Goal: Task Accomplishment & Management: Manage account settings

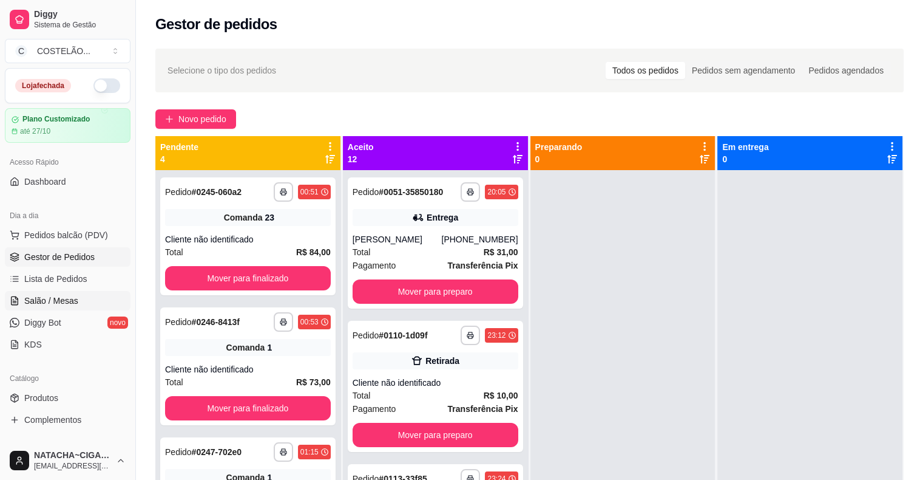
click at [58, 297] on span "Salão / Mesas" at bounding box center [51, 300] width 54 height 12
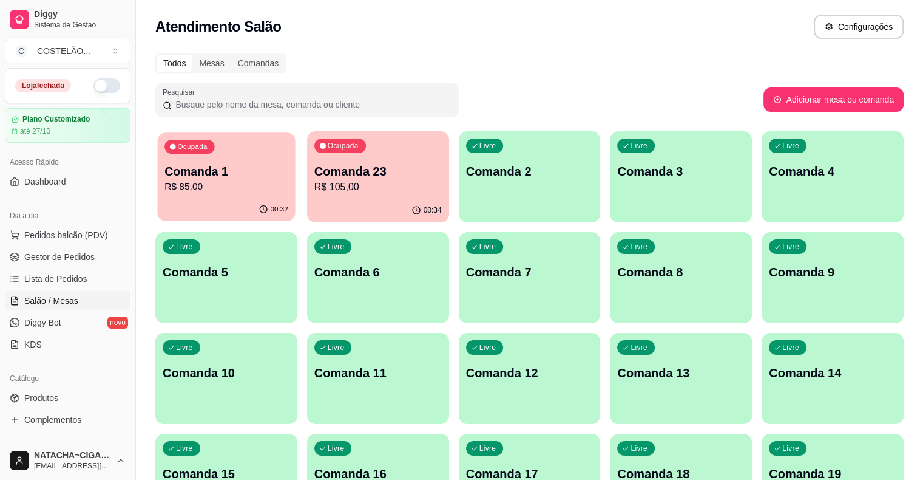
click at [198, 161] on div "Ocupada Comanda 1 R$ 85,00" at bounding box center [227, 165] width 138 height 66
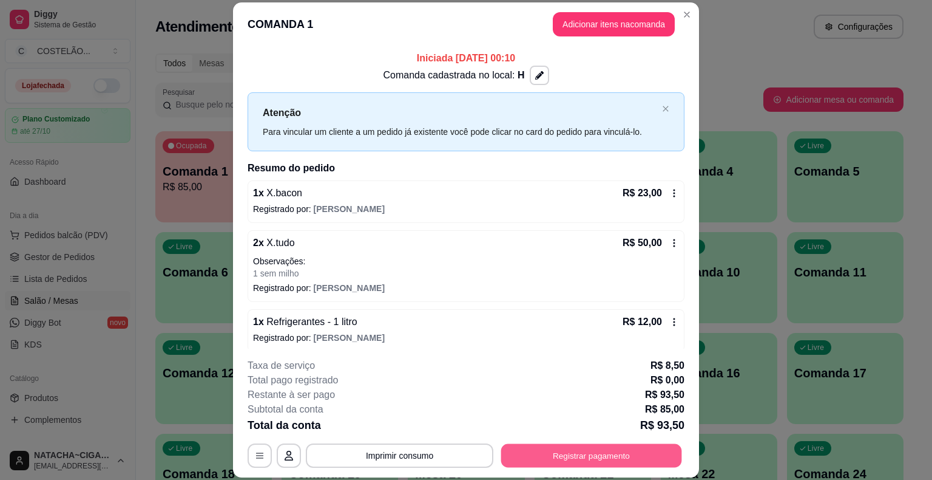
click at [564, 451] on button "Registrar pagamento" at bounding box center [591, 456] width 181 height 24
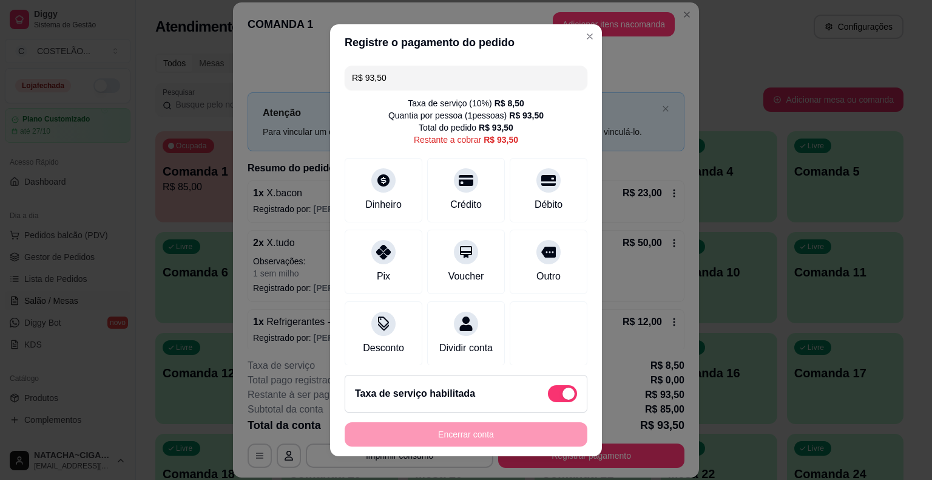
click at [517, 84] on input "R$ 93,50" at bounding box center [466, 78] width 228 height 24
click at [379, 254] on icon at bounding box center [384, 248] width 16 height 16
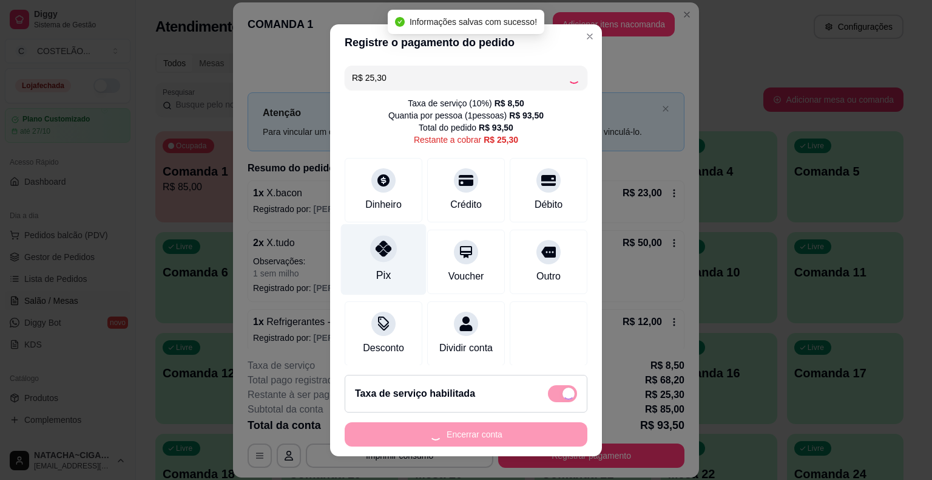
type input "R$ 0,00"
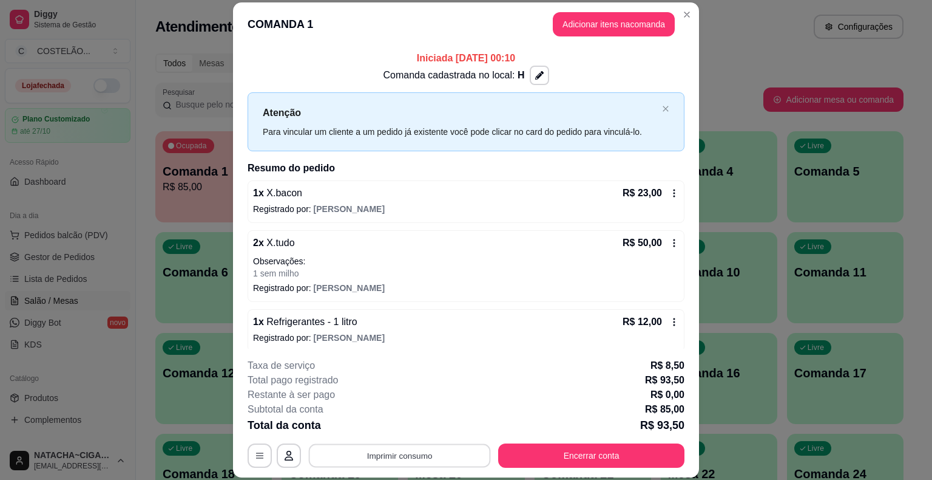
click at [438, 455] on button "Imprimir consumo" at bounding box center [400, 456] width 182 height 24
click at [398, 432] on button "cozinha" at bounding box center [399, 427] width 88 height 19
click at [576, 452] on button "Encerrar conta" at bounding box center [591, 456] width 181 height 24
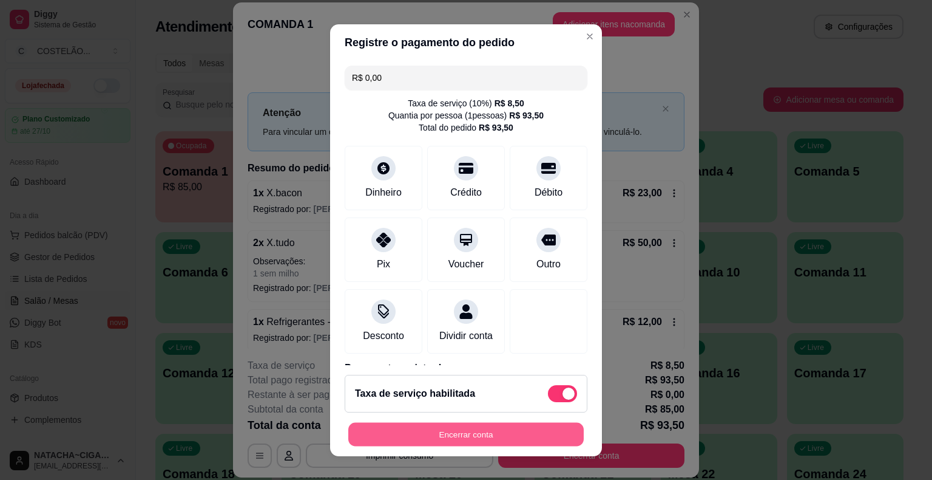
click at [534, 430] on button "Encerrar conta" at bounding box center [466, 434] width 236 height 24
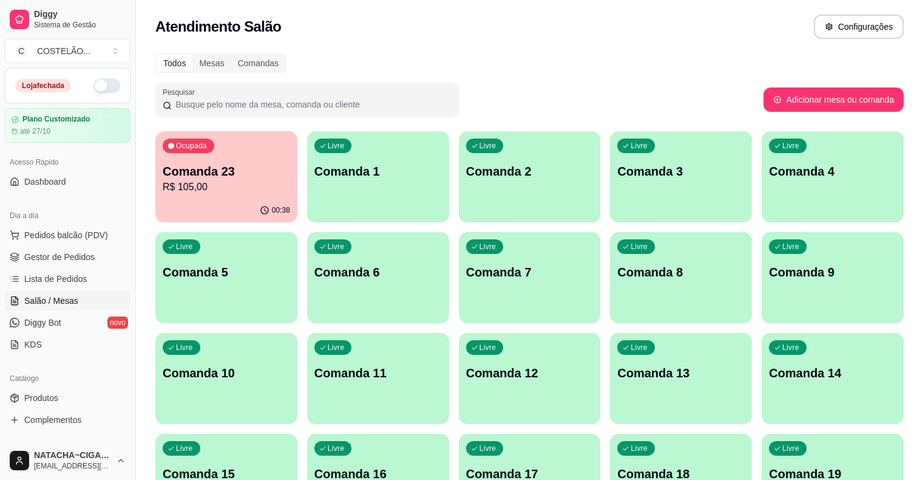
click at [660, 34] on div "Atendimento Salão Configurações" at bounding box center [529, 27] width 749 height 24
click at [87, 229] on span "Pedidos balcão (PDV)" at bounding box center [66, 235] width 84 height 12
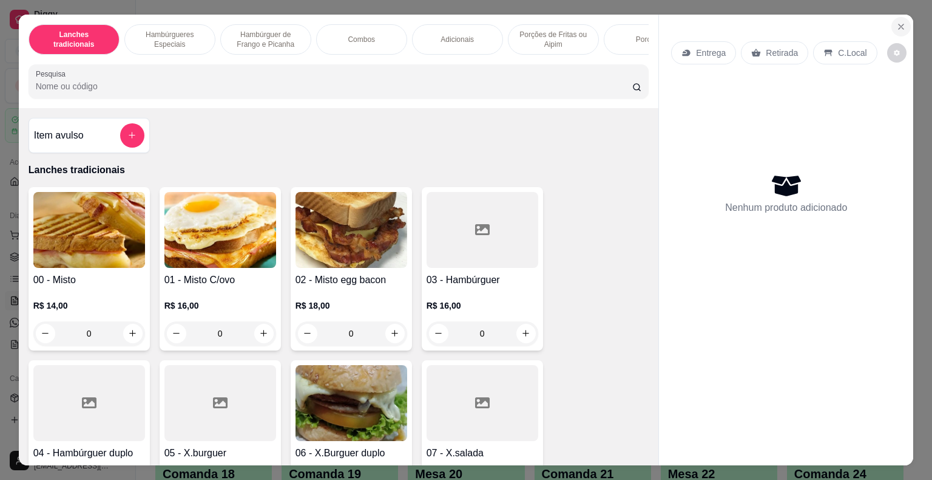
click at [899, 22] on icon "Close" at bounding box center [902, 27] width 10 height 10
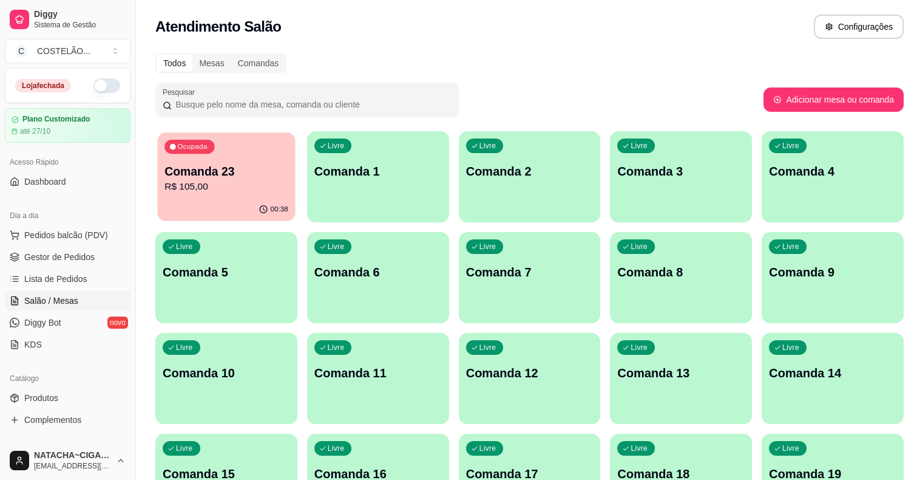
click at [187, 181] on p "R$ 105,00" at bounding box center [227, 187] width 124 height 14
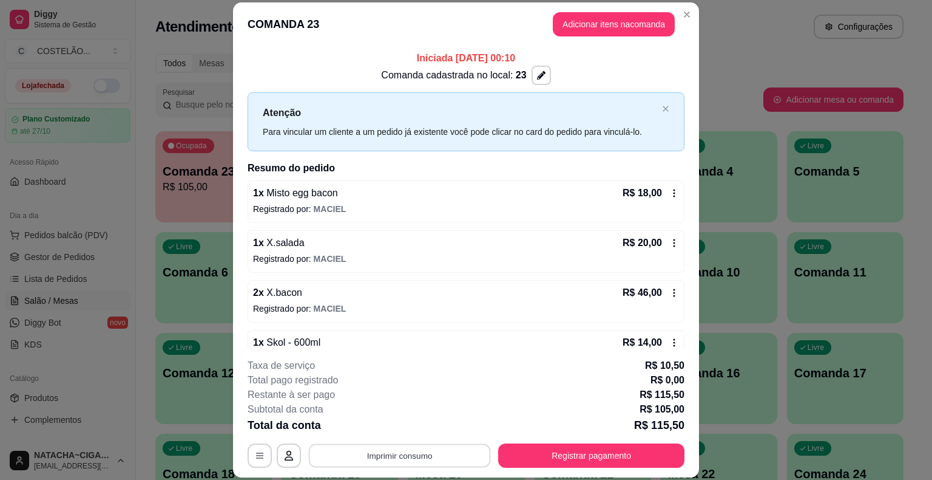
click at [423, 450] on button "Imprimir consumo" at bounding box center [400, 456] width 182 height 24
click at [408, 431] on button "cozinha" at bounding box center [398, 427] width 85 height 19
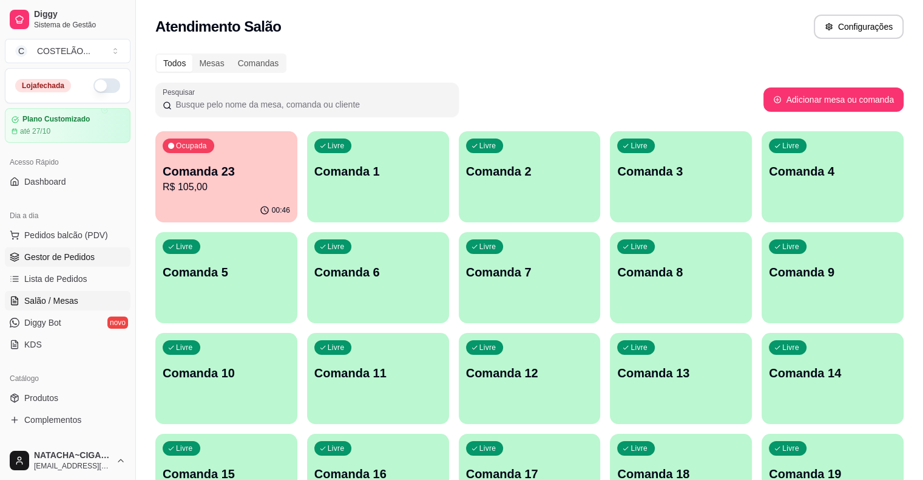
click at [41, 247] on link "Gestor de Pedidos" at bounding box center [68, 256] width 126 height 19
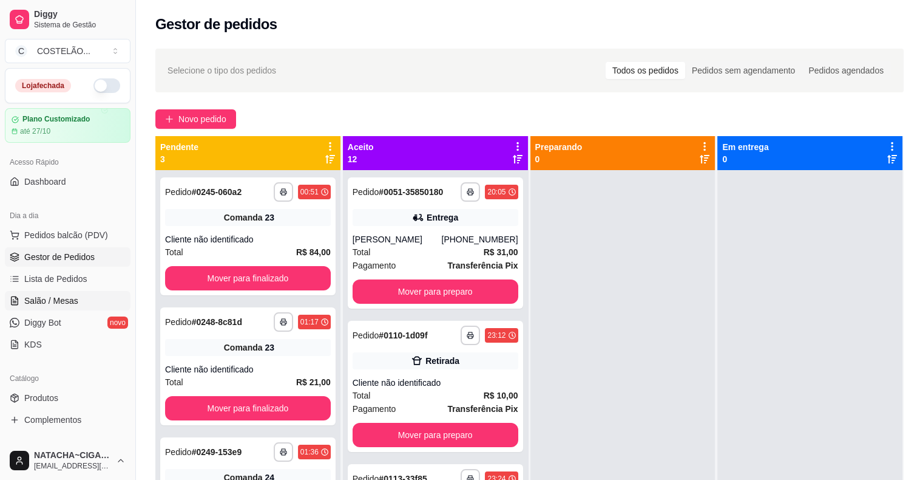
click at [54, 301] on span "Salão / Mesas" at bounding box center [51, 300] width 54 height 12
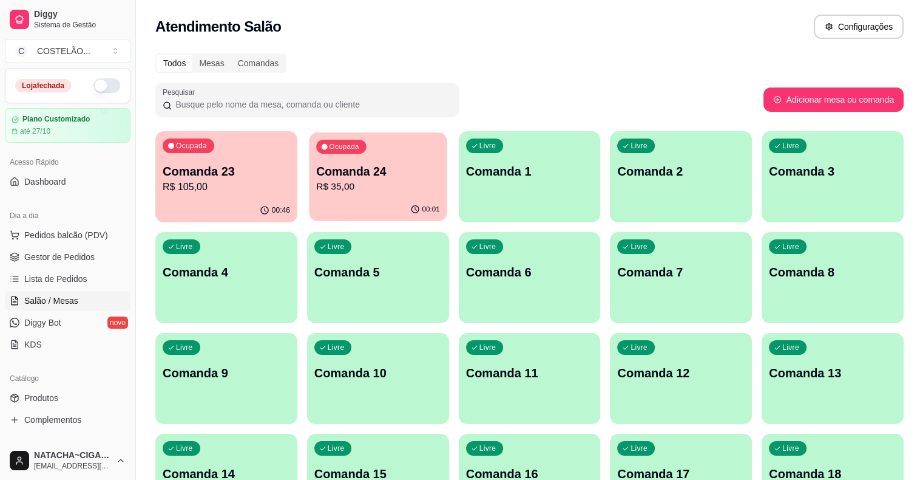
click at [333, 190] on p "R$ 35,00" at bounding box center [378, 187] width 124 height 14
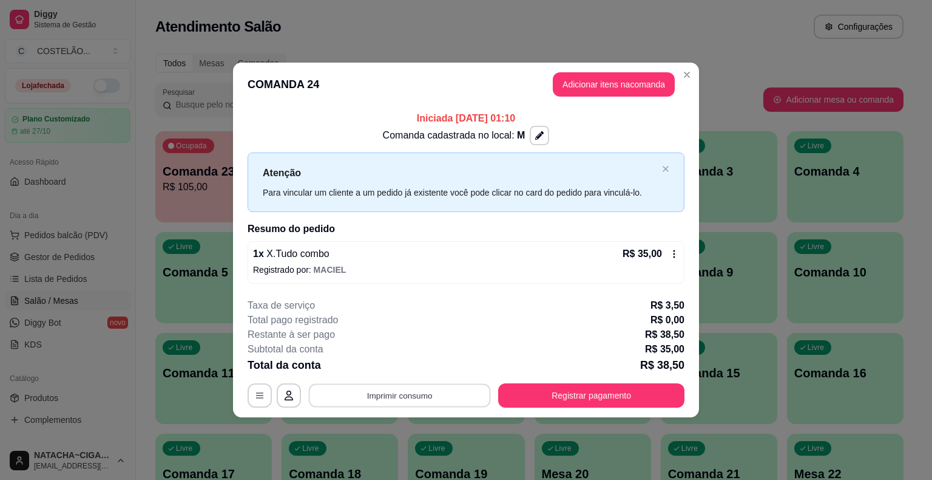
click at [429, 387] on button "Imprimir consumo" at bounding box center [400, 395] width 182 height 24
click at [421, 368] on button "cozinha" at bounding box center [403, 366] width 85 height 19
click at [416, 391] on button "Imprimir consumo" at bounding box center [400, 395] width 188 height 24
click at [407, 365] on button "cozinha" at bounding box center [403, 366] width 85 height 19
click at [585, 397] on button "Registrar pagamento" at bounding box center [591, 395] width 181 height 24
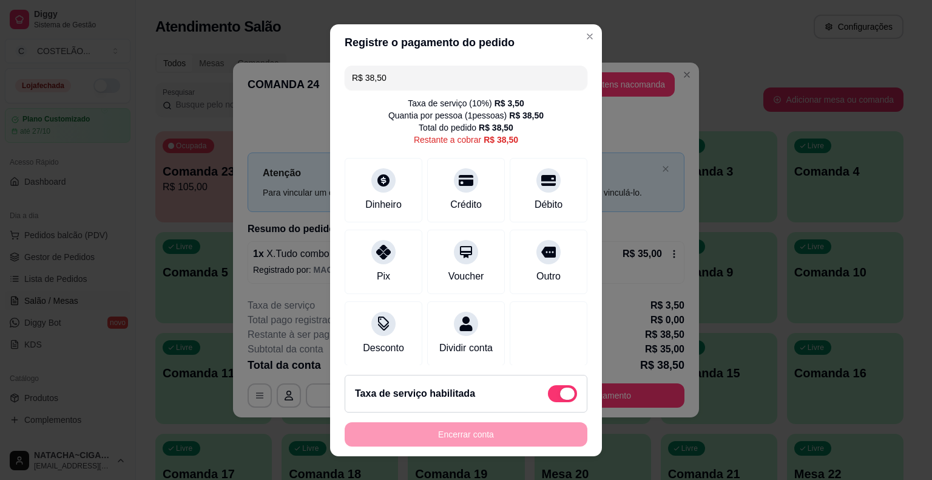
click at [548, 392] on span at bounding box center [562, 393] width 29 height 17
click at [548, 395] on input "checkbox" at bounding box center [552, 399] width 8 height 8
checkbox input "true"
type input "R$ 35,00"
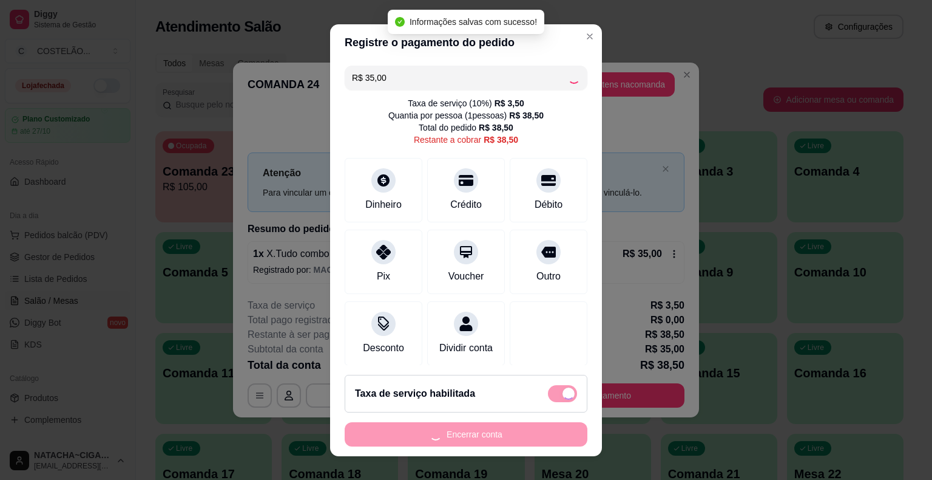
checkbox input "false"
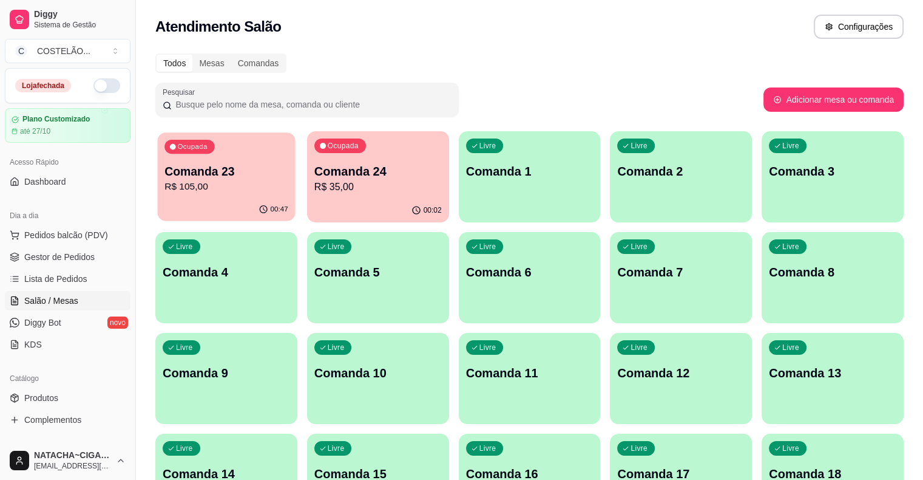
click at [253, 195] on div "Ocupada Comanda 23 R$ 105,00" at bounding box center [227, 165] width 138 height 66
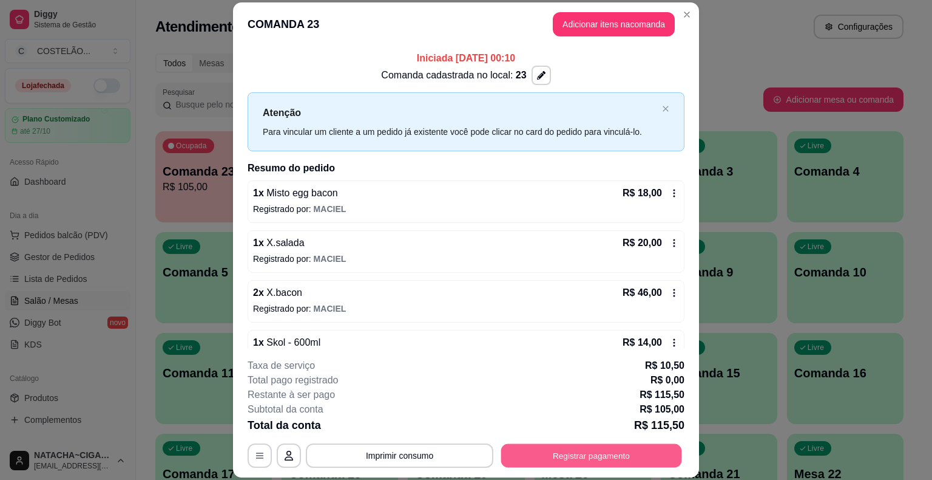
click at [593, 450] on button "Registrar pagamento" at bounding box center [591, 456] width 181 height 24
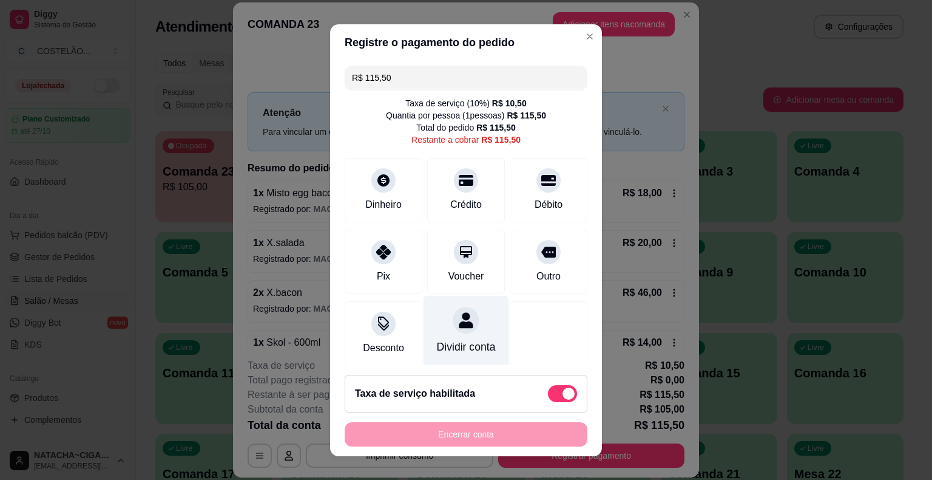
click at [452, 334] on div "Dividir conta" at bounding box center [467, 330] width 86 height 71
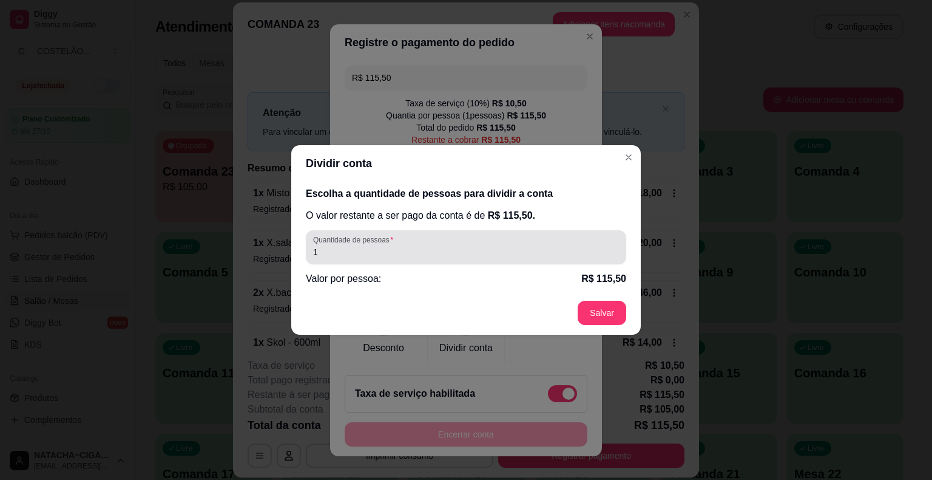
click at [432, 258] on div "1" at bounding box center [466, 247] width 306 height 24
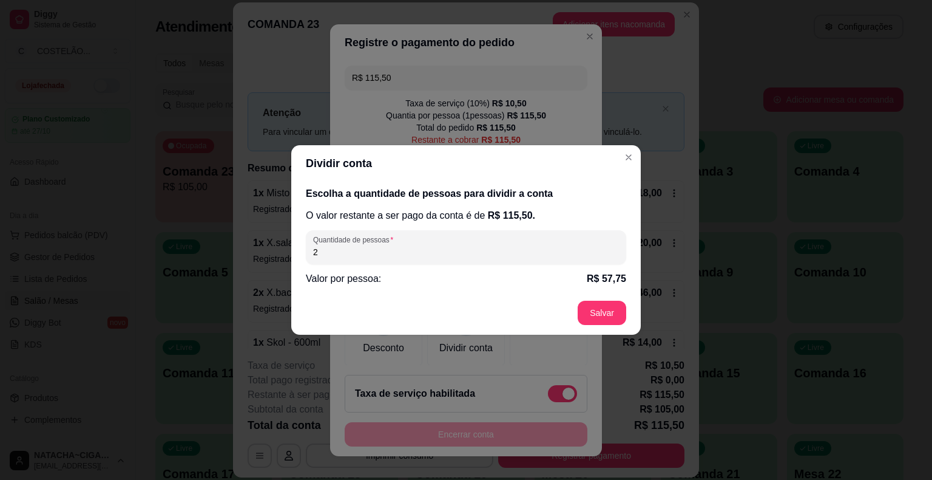
type input "2"
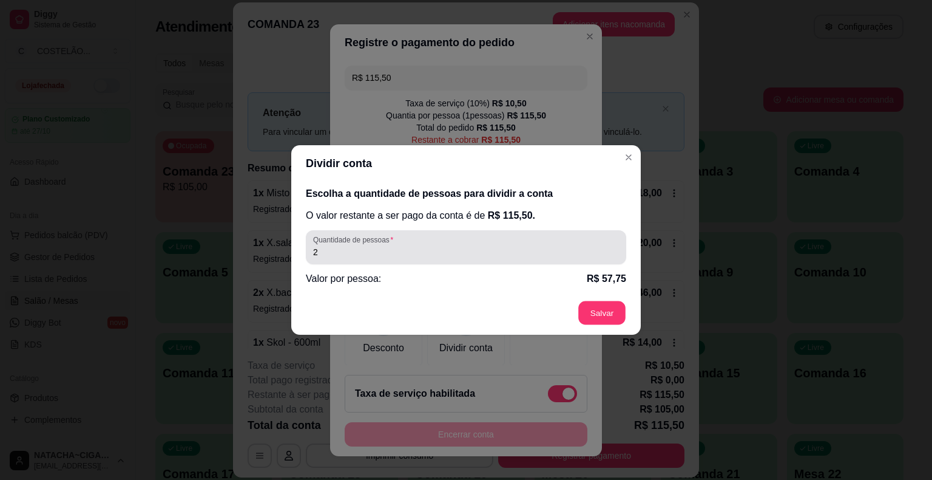
click at [609, 323] on footer "Salvar" at bounding box center [466, 313] width 350 height 44
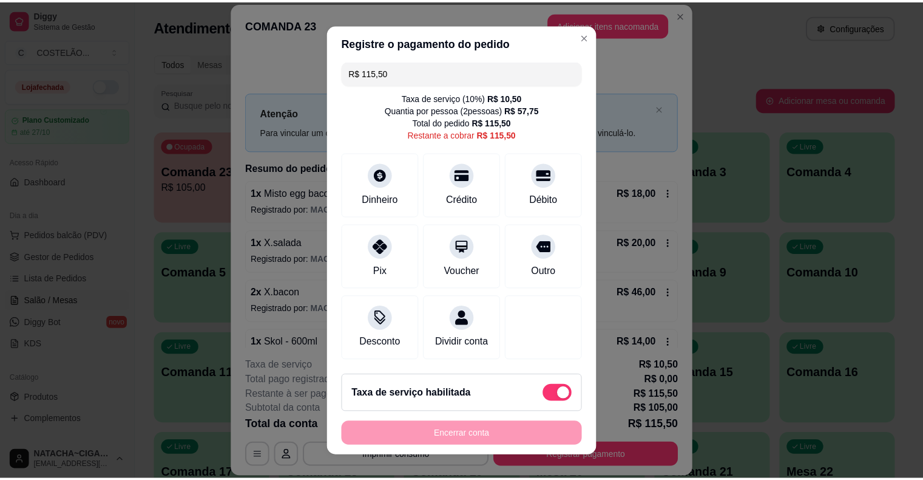
scroll to position [18, 0]
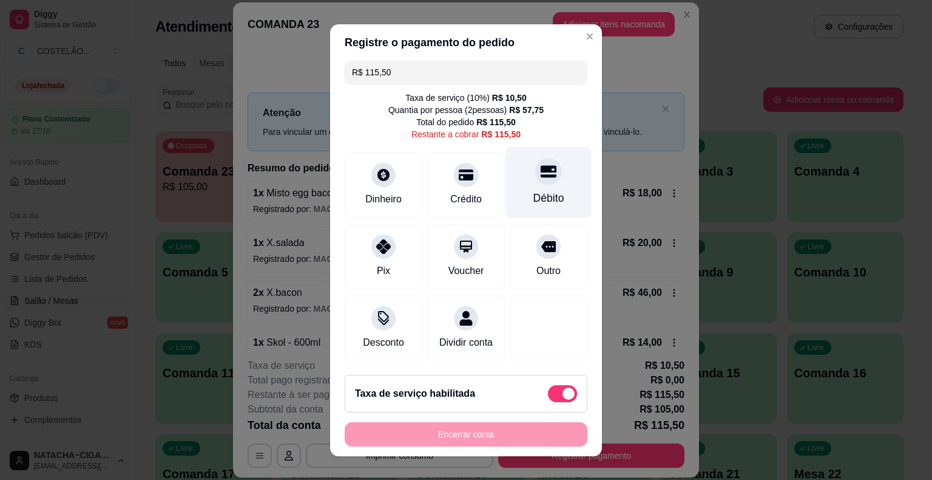
click at [541, 165] on icon at bounding box center [549, 171] width 16 height 12
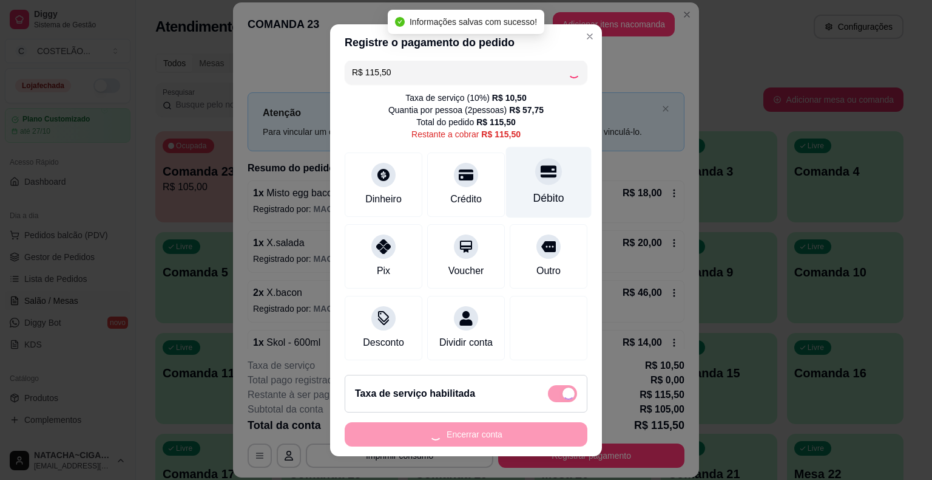
type input "R$ 0,00"
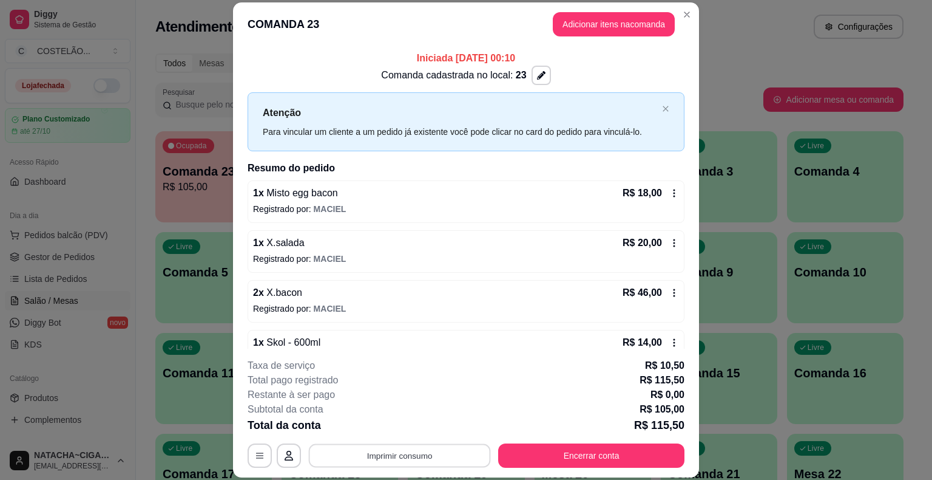
click at [444, 447] on button "Imprimir consumo" at bounding box center [400, 456] width 182 height 24
click at [410, 426] on button "cozinha" at bounding box center [398, 427] width 85 height 19
click at [410, 450] on button "Imprimir consumo" at bounding box center [400, 455] width 188 height 24
click at [406, 424] on button "cozinha" at bounding box center [398, 427] width 85 height 19
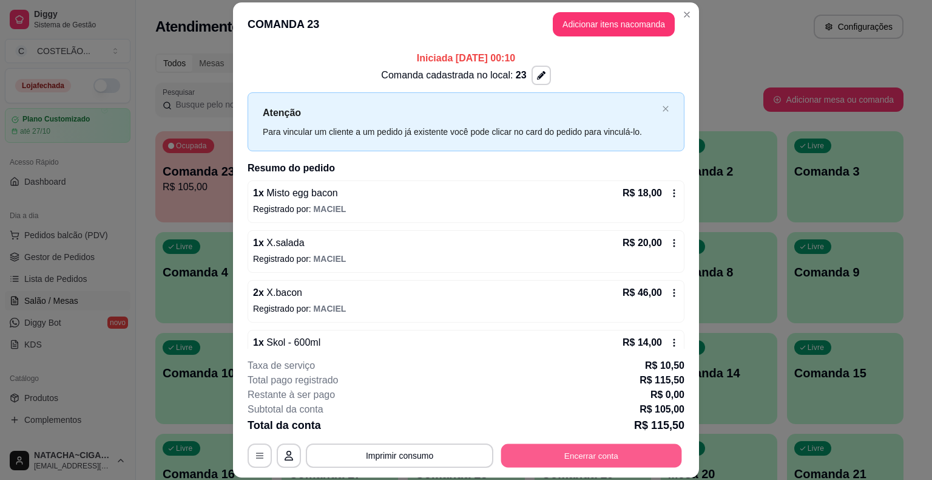
click at [585, 452] on button "Encerrar conta" at bounding box center [591, 456] width 181 height 24
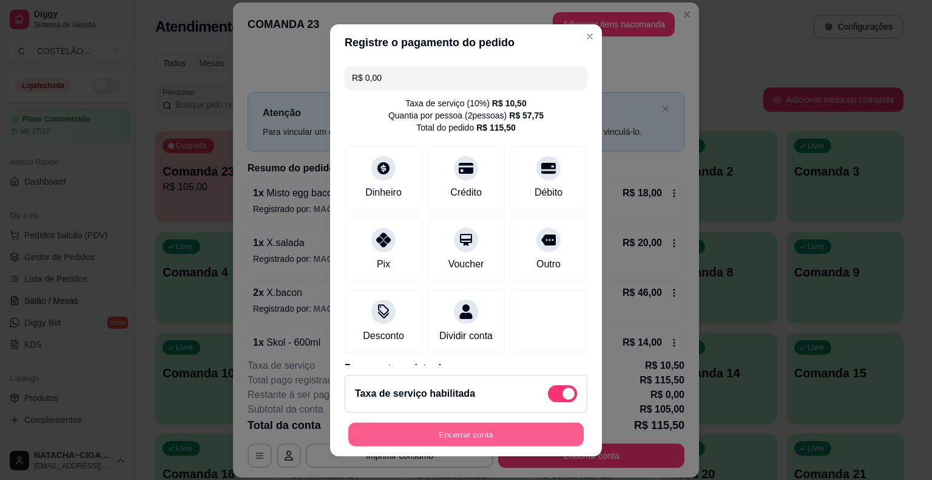
click at [465, 441] on button "Encerrar conta" at bounding box center [466, 434] width 236 height 24
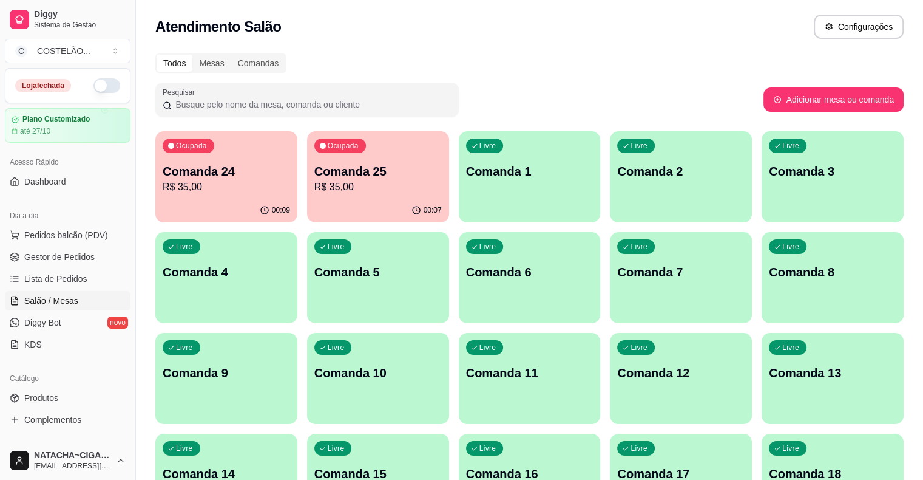
click at [229, 186] on p "R$ 35,00" at bounding box center [227, 187] width 124 height 14
click at [341, 180] on p "R$ 35,00" at bounding box center [378, 187] width 124 height 14
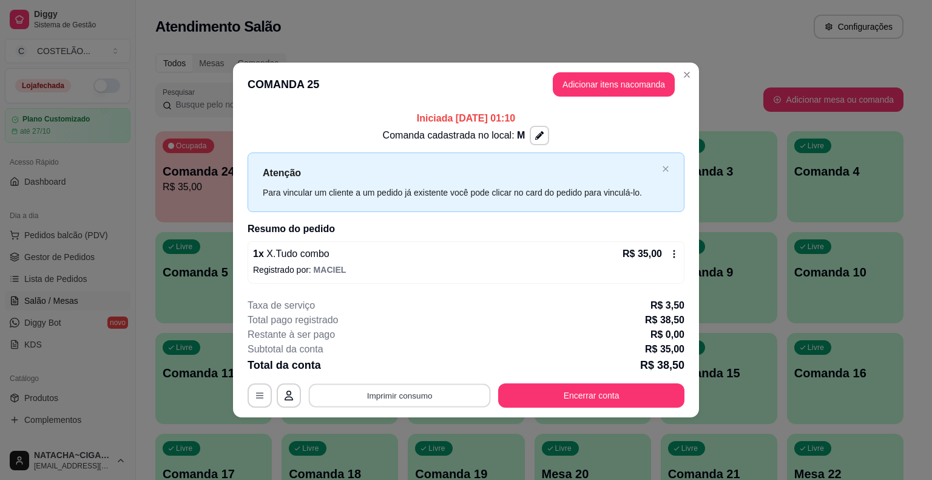
click at [446, 392] on button "Imprimir consumo" at bounding box center [400, 395] width 182 height 24
click at [401, 365] on button "cozinha" at bounding box center [403, 366] width 85 height 19
click at [538, 396] on button "Encerrar conta" at bounding box center [591, 395] width 181 height 24
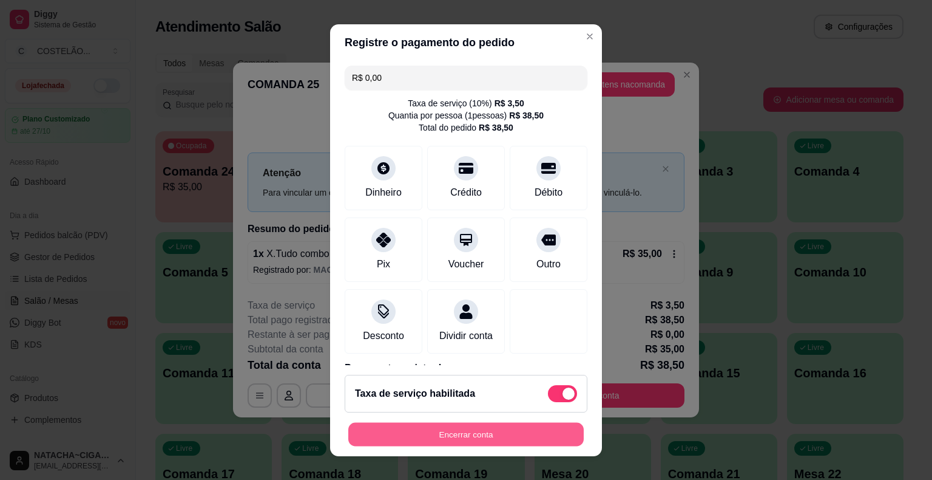
click at [452, 429] on button "Encerrar conta" at bounding box center [466, 434] width 236 height 24
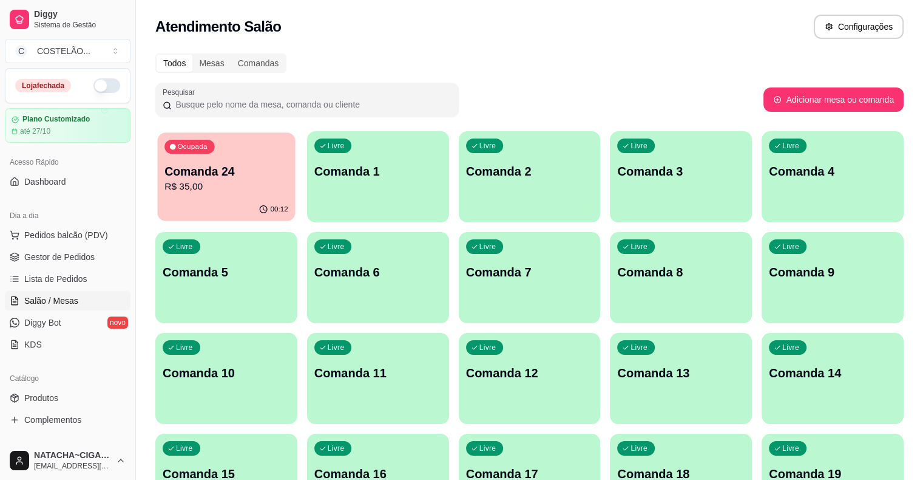
click at [206, 173] on p "Comanda 24" at bounding box center [227, 171] width 124 height 16
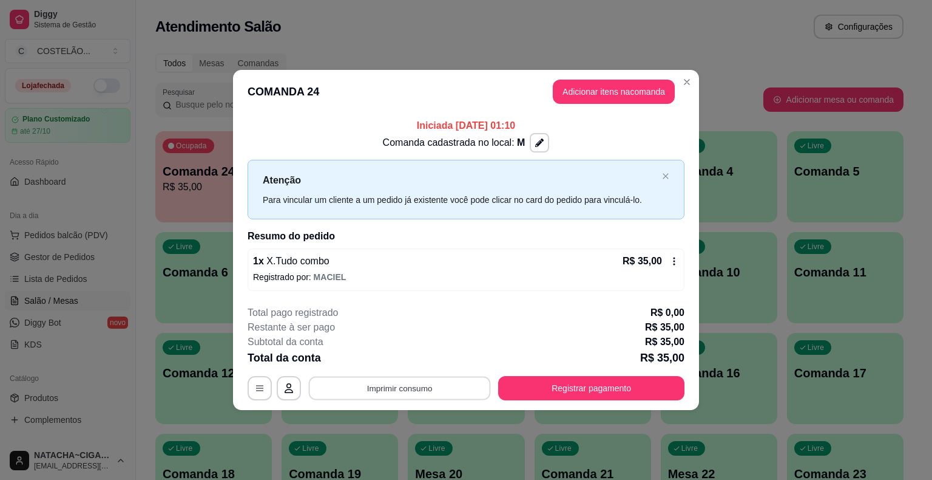
click at [368, 382] on button "Imprimir consumo" at bounding box center [400, 388] width 182 height 24
click at [375, 356] on button "cozinha" at bounding box center [403, 359] width 85 height 19
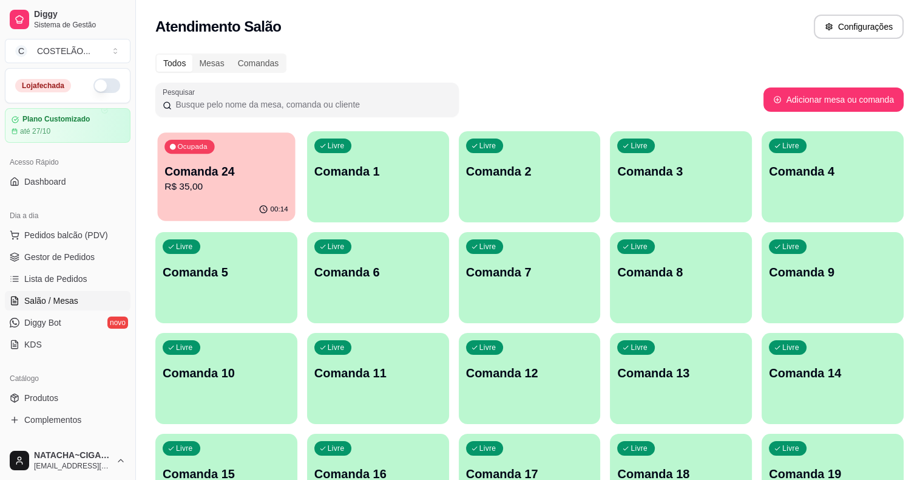
click at [196, 184] on p "R$ 35,00" at bounding box center [227, 187] width 124 height 14
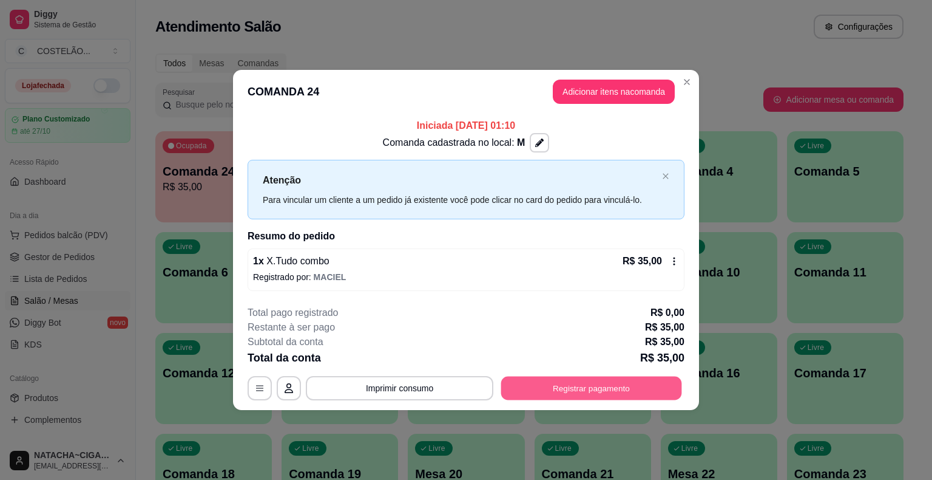
click at [503, 382] on button "Registrar pagamento" at bounding box center [591, 388] width 181 height 24
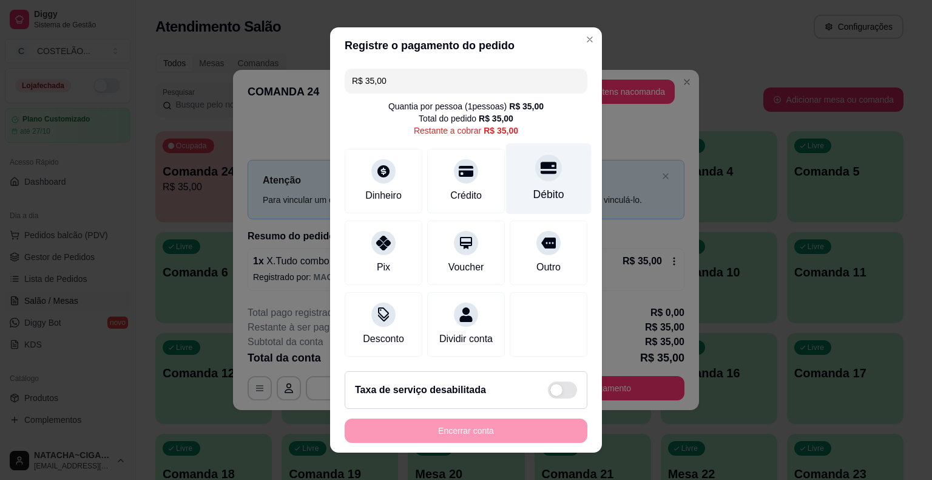
click at [517, 171] on div "Débito" at bounding box center [549, 178] width 86 height 71
type input "R$ 0,00"
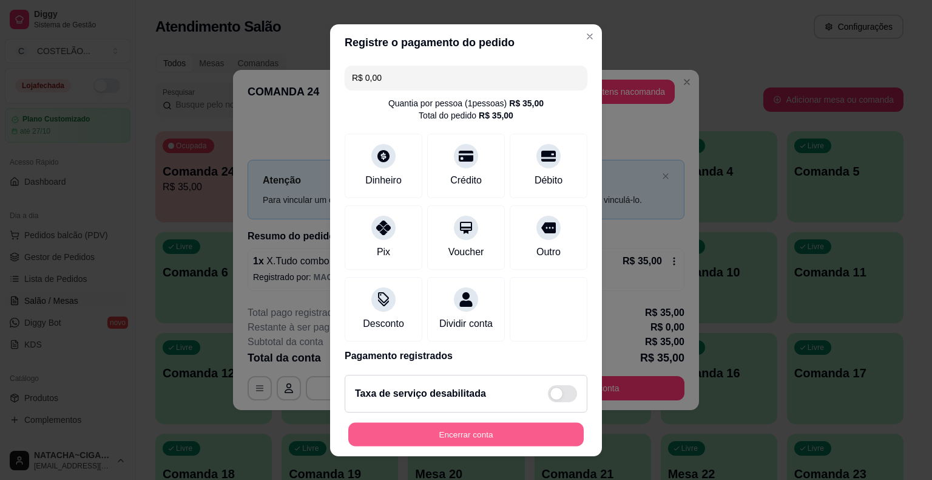
click at [499, 432] on button "Encerrar conta" at bounding box center [466, 434] width 236 height 24
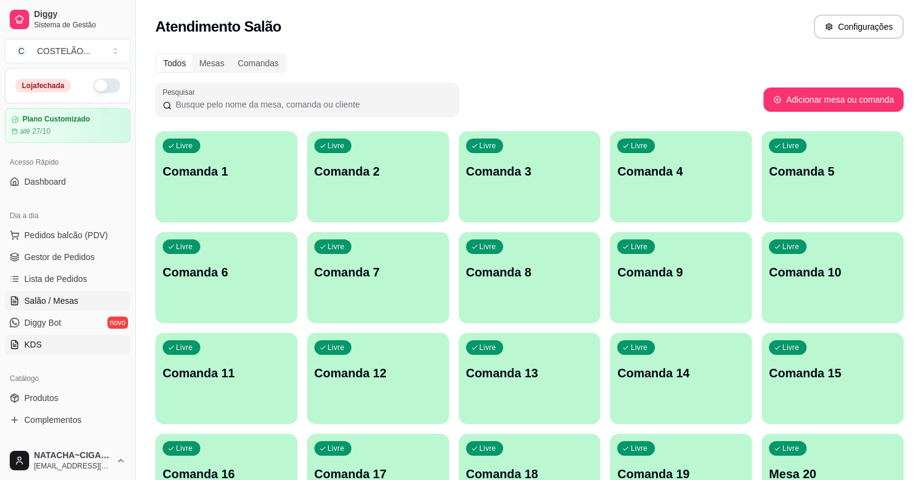
click at [84, 334] on link "KDS" at bounding box center [68, 343] width 126 height 19
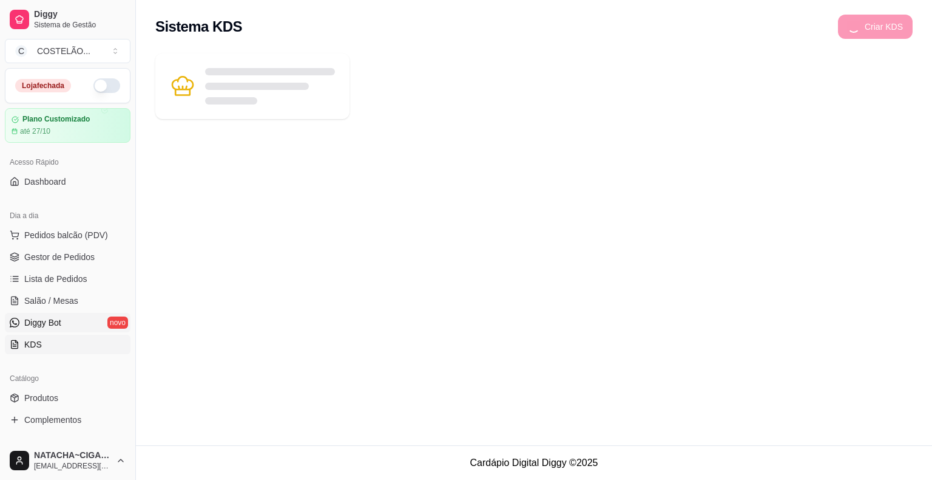
click at [93, 322] on link "Diggy Bot novo" at bounding box center [68, 322] width 126 height 19
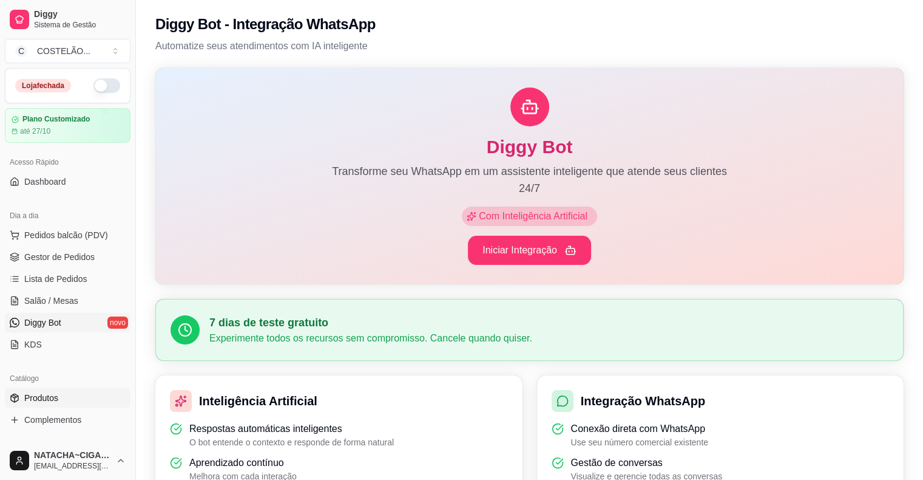
click at [44, 393] on span "Produtos" at bounding box center [41, 398] width 34 height 12
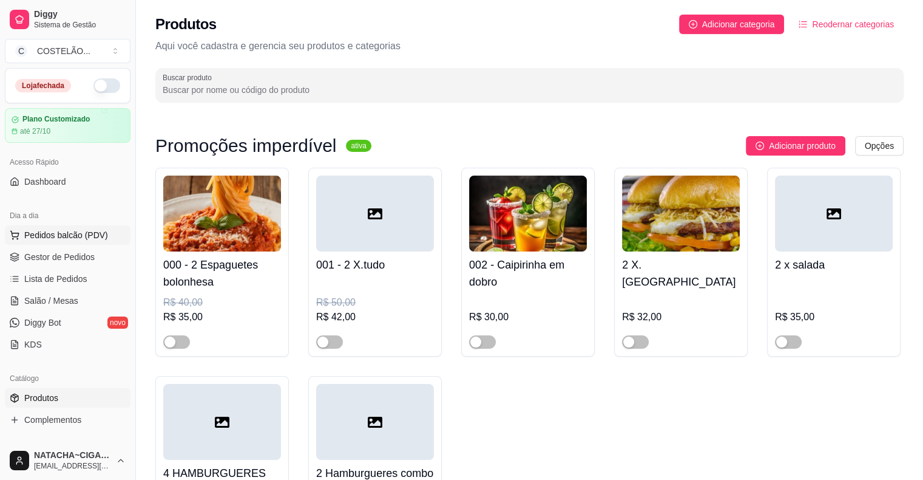
click at [44, 241] on button "Pedidos balcão (PDV)" at bounding box center [68, 234] width 126 height 19
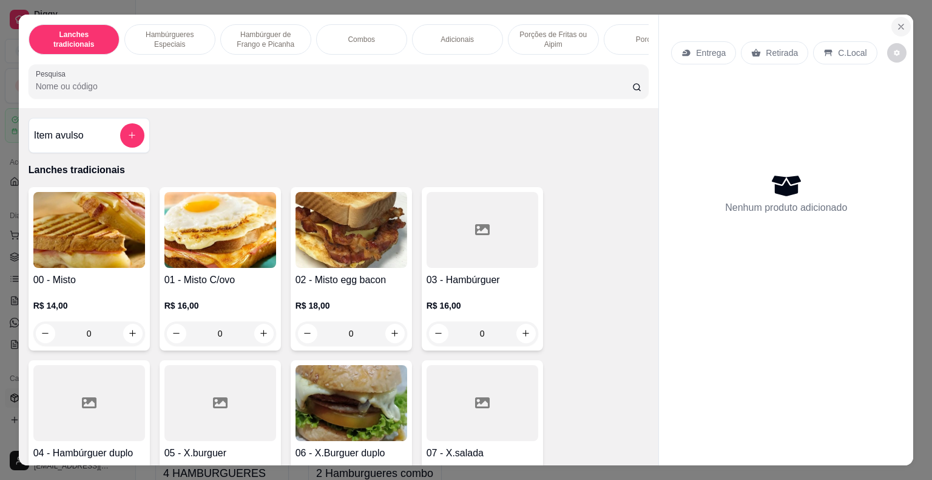
click at [897, 22] on icon "Close" at bounding box center [902, 27] width 10 height 10
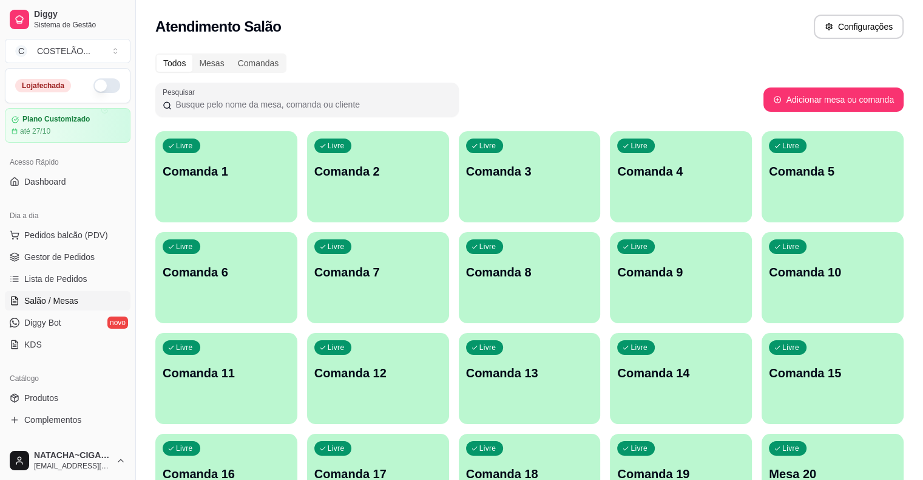
click at [321, 33] on div "Atendimento Salão Configurações" at bounding box center [529, 27] width 749 height 24
